Goal: Task Accomplishment & Management: Use online tool/utility

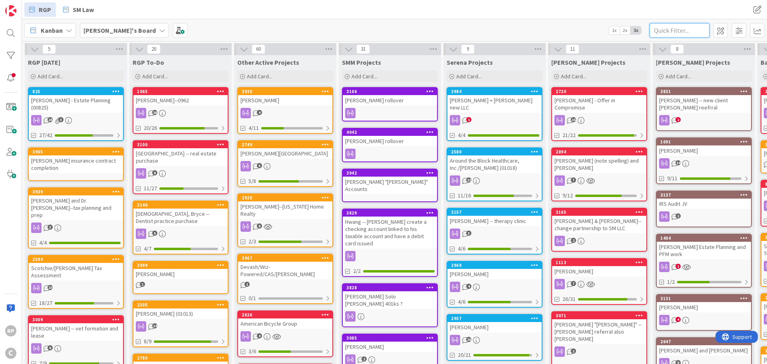
click at [663, 31] on input "text" at bounding box center [680, 30] width 60 height 14
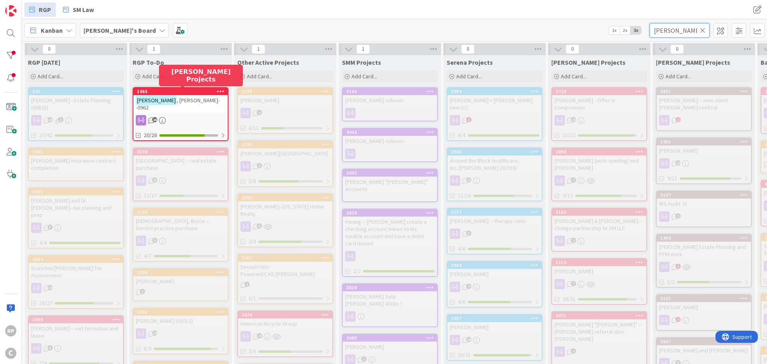
type input "[PERSON_NAME]"
click at [178, 97] on span ", [PERSON_NAME]--0962" at bounding box center [178, 104] width 84 height 14
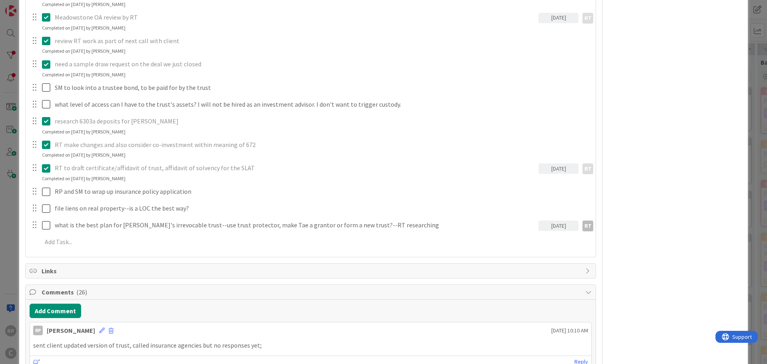
scroll to position [480, 0]
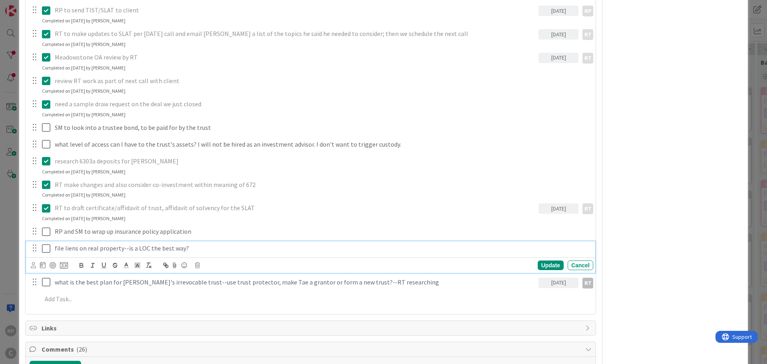
click at [193, 244] on p "file liens on real property--is a LOC the best way?" at bounding box center [322, 248] width 535 height 9
click at [32, 262] on icon at bounding box center [33, 265] width 5 height 6
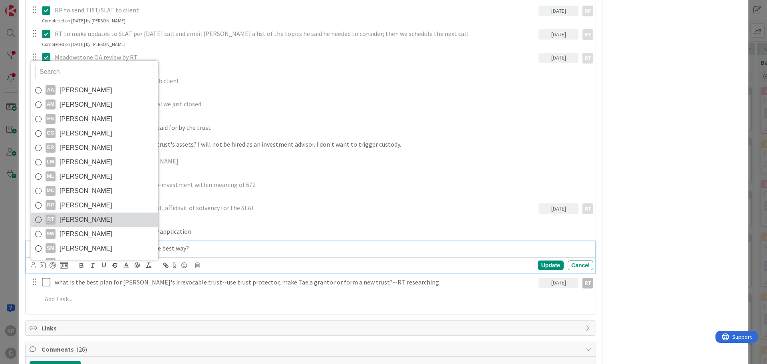
click at [68, 214] on span "[PERSON_NAME]" at bounding box center [86, 220] width 53 height 12
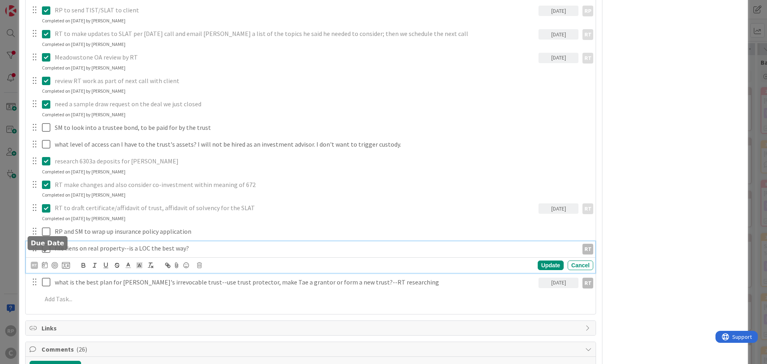
click at [44, 262] on icon at bounding box center [45, 265] width 6 height 6
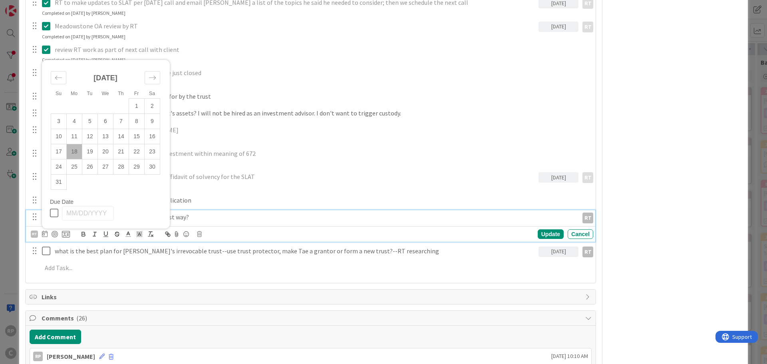
scroll to position [519, 0]
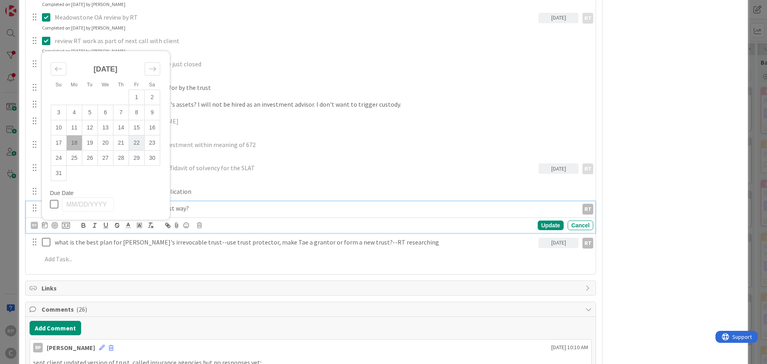
click at [139, 135] on td "22" at bounding box center [137, 142] width 16 height 15
type input "[DATE]"
click at [549, 221] on div "Update" at bounding box center [551, 226] width 26 height 10
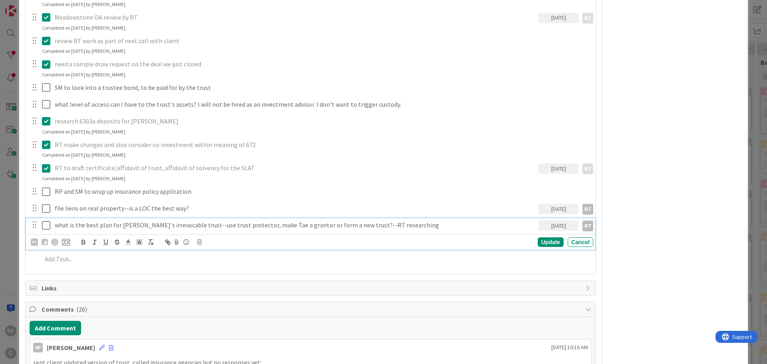
click at [147, 221] on p "what is the best plan for [PERSON_NAME]'s irrevocable trust--use trust protecto…" at bounding box center [295, 225] width 481 height 9
click at [219, 218] on div "what is the best plan for [PERSON_NAME]'s irrevocable trust--use trust protecto…" at bounding box center [295, 225] width 487 height 14
click at [175, 221] on p "what is the best plan for [PERSON_NAME]'s irrevocable trust--use trust protecto…" at bounding box center [295, 225] width 481 height 9
click at [416, 221] on p "what is the best plan for [PERSON_NAME]'s irrevocable trust--use trust protecto…" at bounding box center [295, 225] width 481 height 9
drag, startPoint x: 416, startPoint y: 216, endPoint x: 339, endPoint y: 223, distance: 77.0
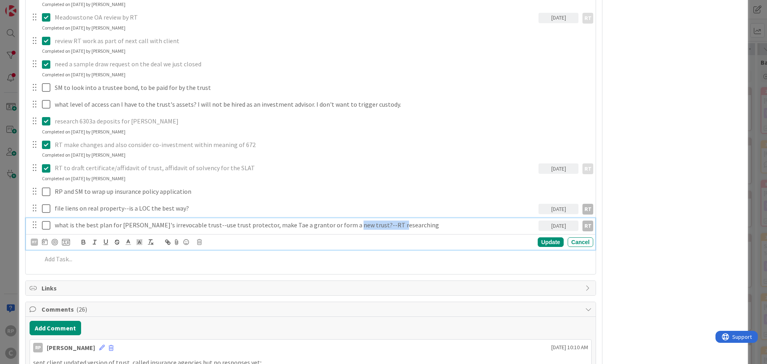
click at [339, 223] on div "what is the best plan for [PERSON_NAME]'s irrevocable trust--use trust protecto…" at bounding box center [295, 225] width 487 height 14
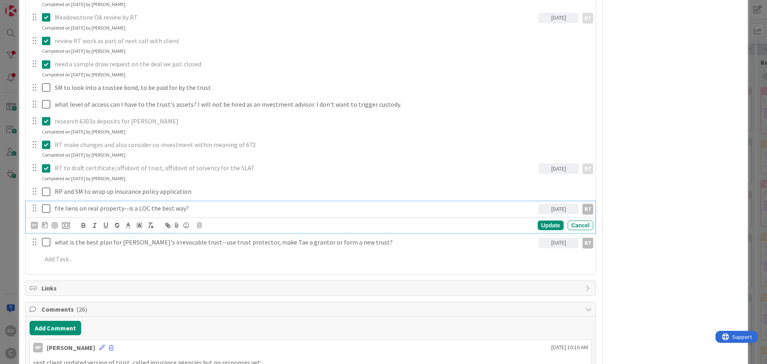
click at [214, 204] on p "file liens on real property--is a LOC the best way?" at bounding box center [295, 208] width 481 height 9
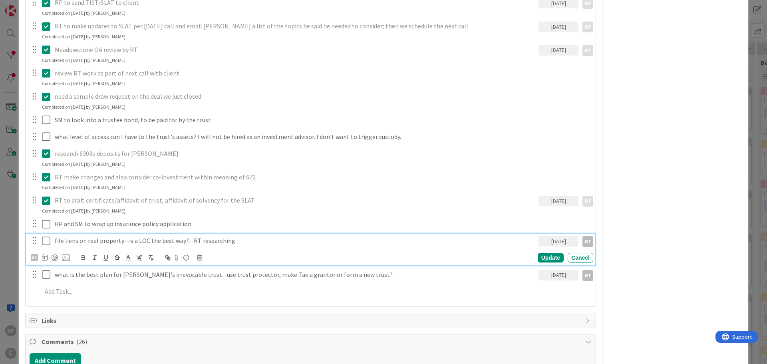
scroll to position [559, 0]
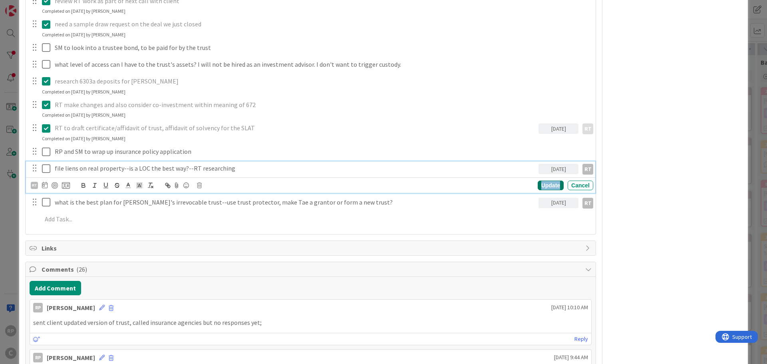
click at [541, 181] on div "Update" at bounding box center [551, 186] width 26 height 10
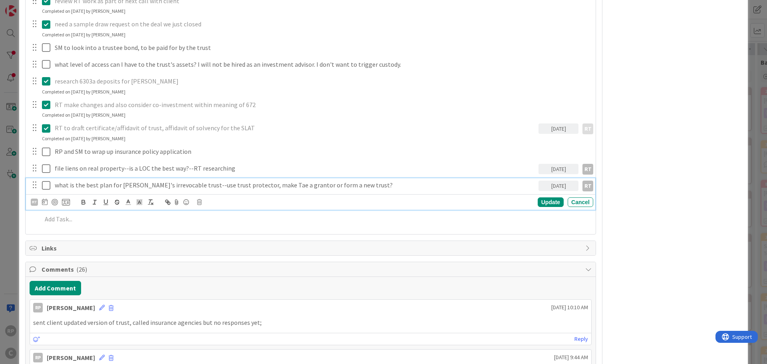
click at [152, 181] on p "what is the best plan for [PERSON_NAME]'s irrevocable trust--use trust protecto…" at bounding box center [295, 185] width 481 height 9
click at [357, 181] on p "what is the best plan for [PERSON_NAME]'s irrevocable trust--use trust protecto…" at bounding box center [295, 185] width 481 height 9
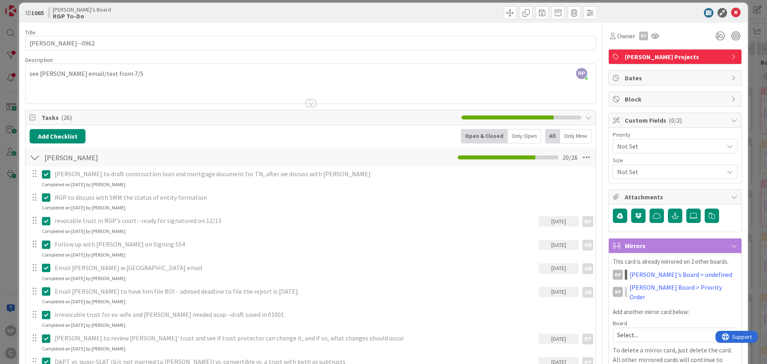
scroll to position [0, 0]
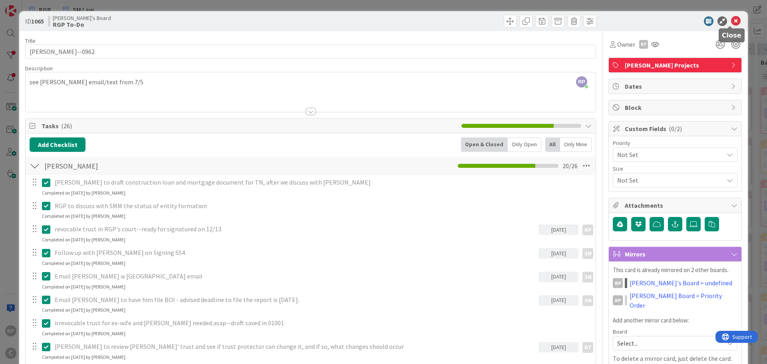
click at [733, 20] on icon at bounding box center [736, 21] width 10 height 10
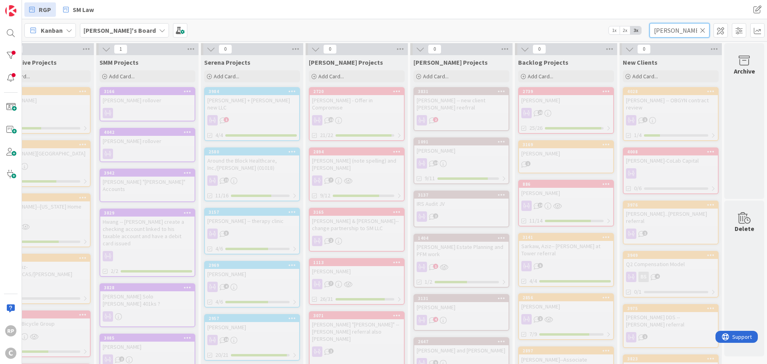
click at [705, 36] on input "[PERSON_NAME]" at bounding box center [680, 30] width 60 height 14
click at [705, 26] on input "[PERSON_NAME]" at bounding box center [680, 30] width 60 height 14
click at [702, 30] on icon at bounding box center [703, 30] width 6 height 7
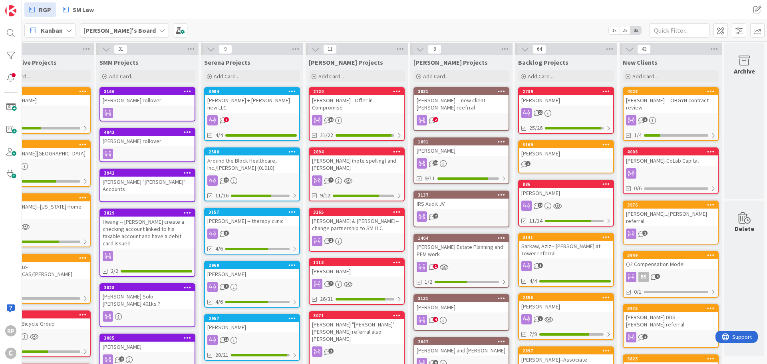
click at [679, 96] on div "[PERSON_NAME] -- OBGYN contract review" at bounding box center [671, 104] width 94 height 18
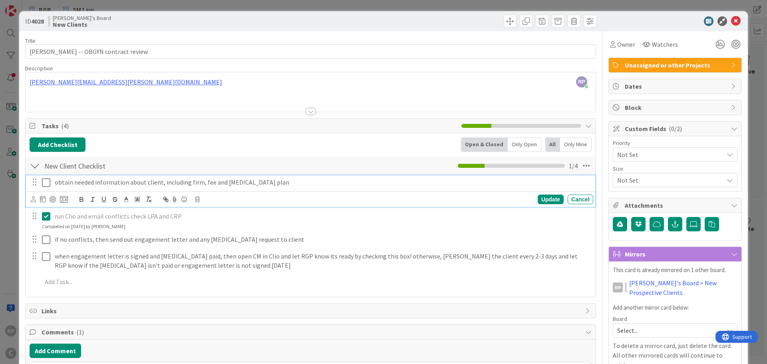
click at [48, 181] on icon at bounding box center [48, 183] width 12 height 10
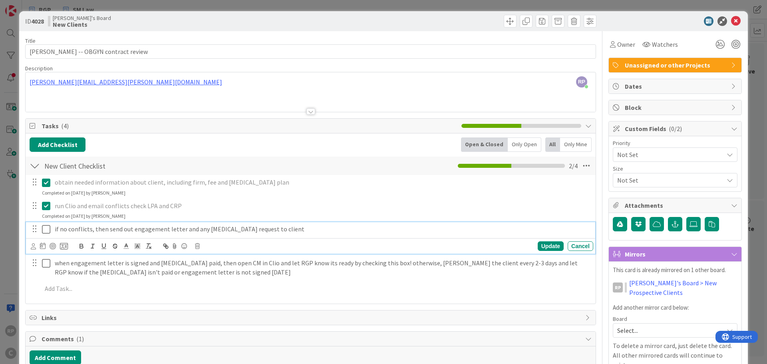
click at [310, 231] on p "if no conflicts, then send out engagement letter and any [MEDICAL_DATA] request…" at bounding box center [322, 229] width 535 height 9
click at [31, 247] on icon at bounding box center [33, 246] width 5 height 6
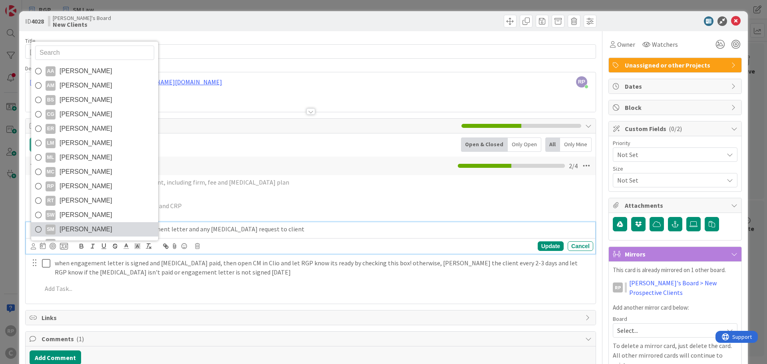
click at [71, 226] on span "[PERSON_NAME]" at bounding box center [86, 229] width 53 height 12
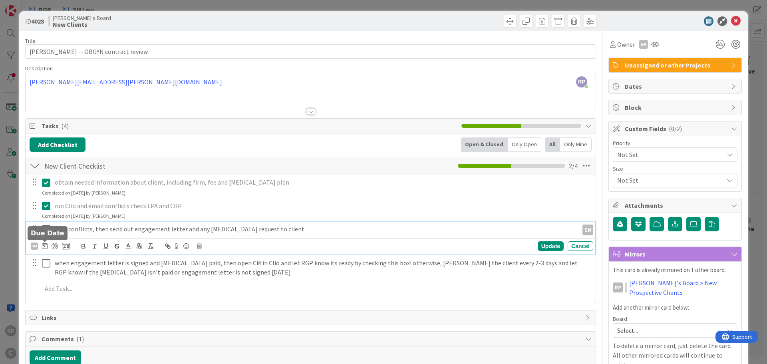
click at [47, 247] on icon at bounding box center [45, 246] width 6 height 6
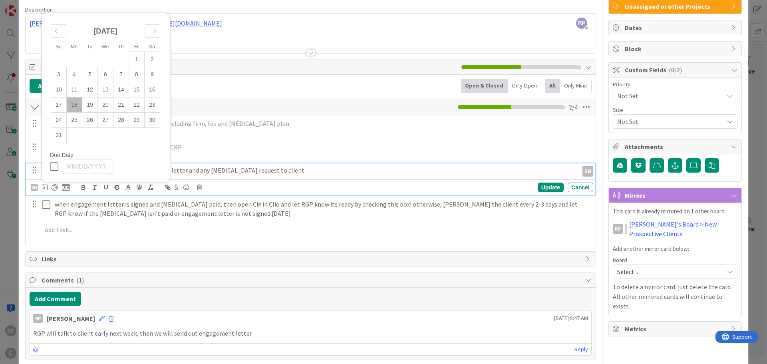
scroll to position [80, 0]
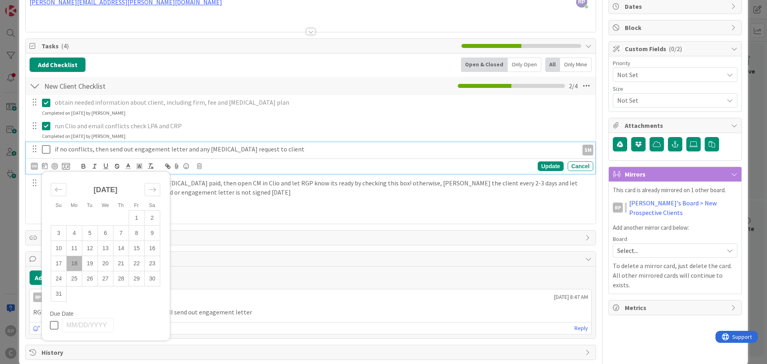
click at [74, 260] on td "18" at bounding box center [75, 263] width 16 height 15
type input "[DATE]"
click at [539, 166] on div "Update" at bounding box center [551, 166] width 26 height 10
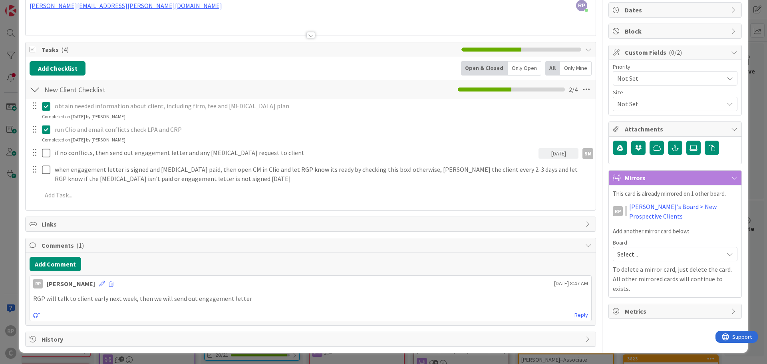
scroll to position [76, 0]
click at [50, 263] on button "Add Comment" at bounding box center [56, 264] width 52 height 14
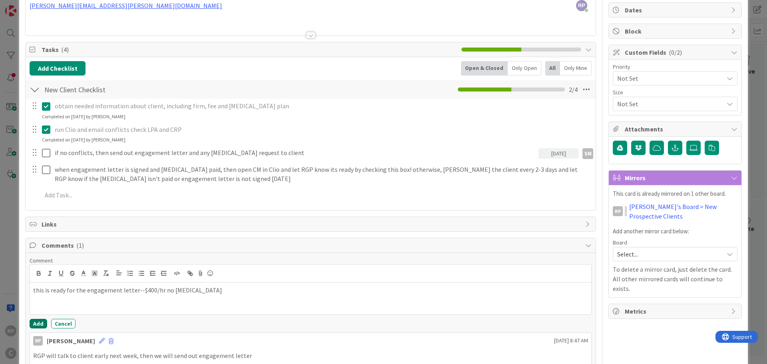
click at [40, 322] on button "Add" at bounding box center [39, 324] width 18 height 10
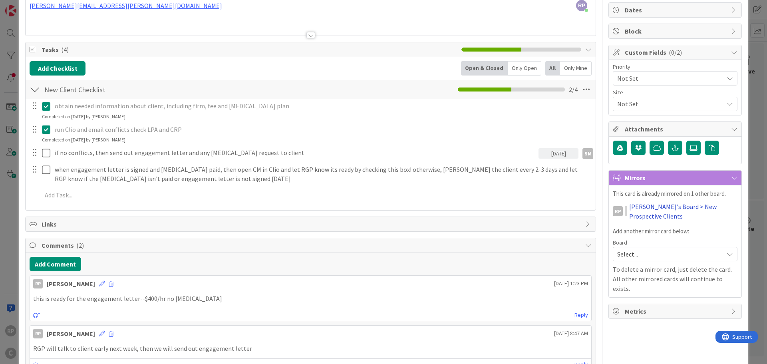
click at [643, 203] on link "[PERSON_NAME]'s Board > New Prospective Clients" at bounding box center [683, 211] width 108 height 19
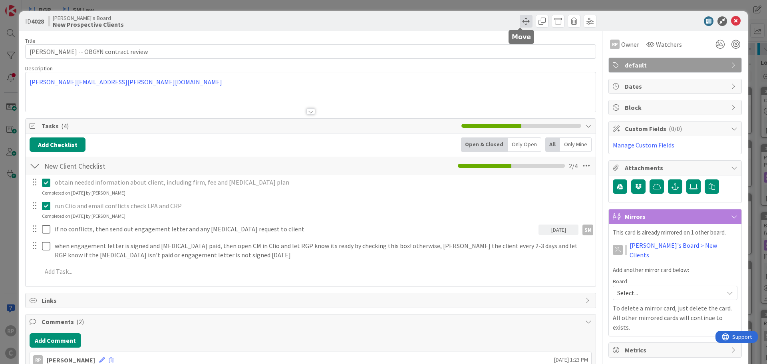
click at [520, 21] on span at bounding box center [526, 21] width 13 height 13
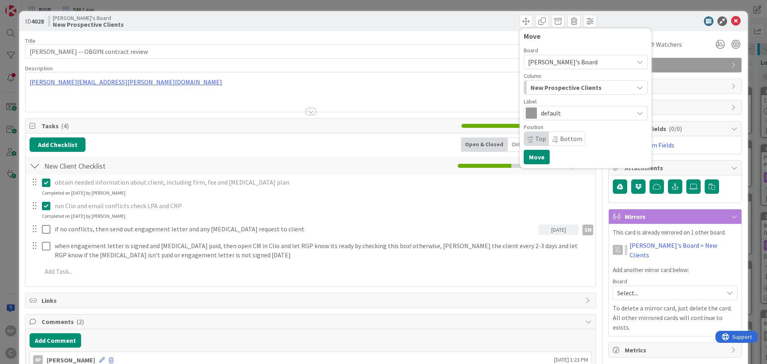
click at [538, 90] on span "New Prospective Clients" at bounding box center [566, 87] width 71 height 10
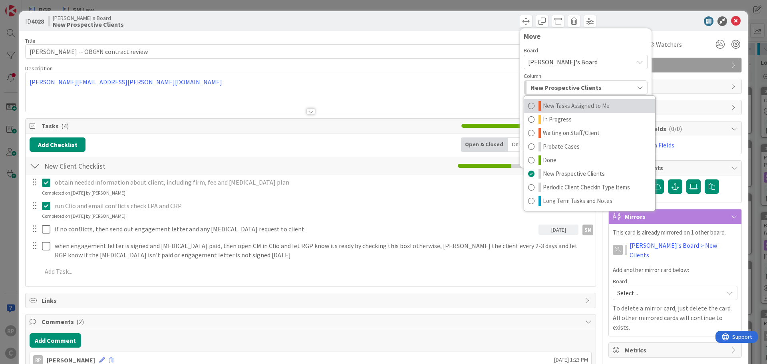
click at [549, 104] on span "New Tasks Assigned to Me" at bounding box center [576, 106] width 67 height 10
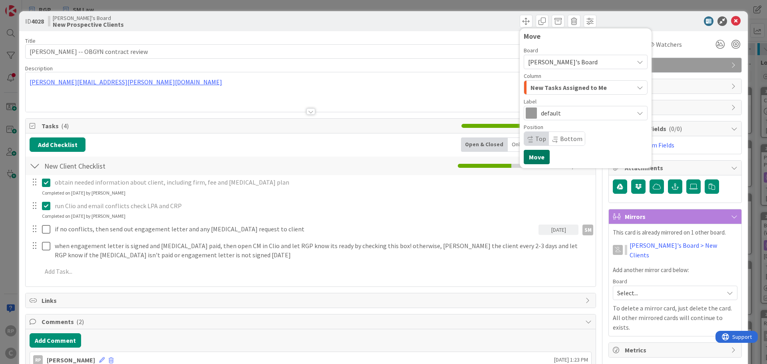
click at [524, 159] on button "Move" at bounding box center [537, 157] width 26 height 14
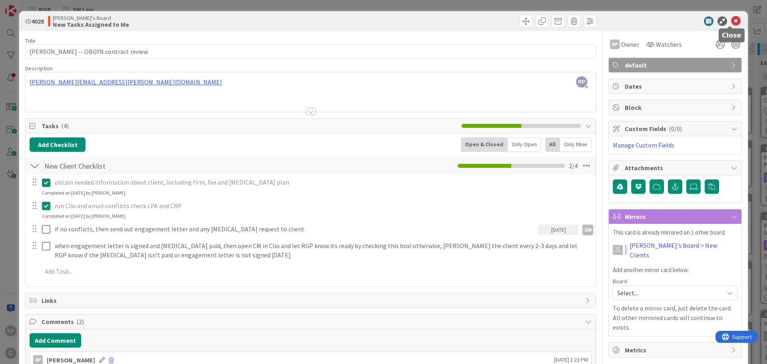
click at [734, 20] on icon at bounding box center [736, 21] width 10 height 10
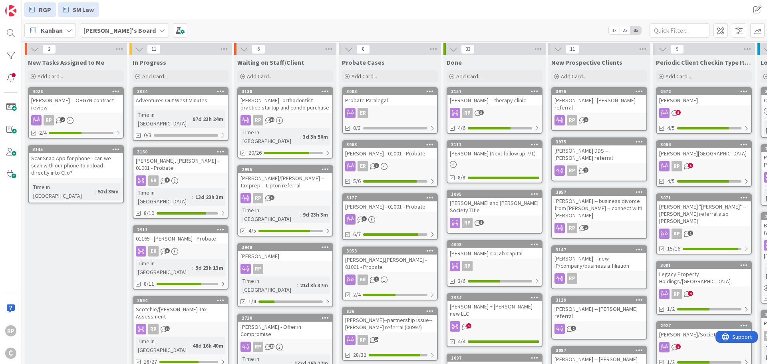
click at [36, 11] on link "RGP" at bounding box center [40, 9] width 32 height 14
